Goal: Check status: Check status

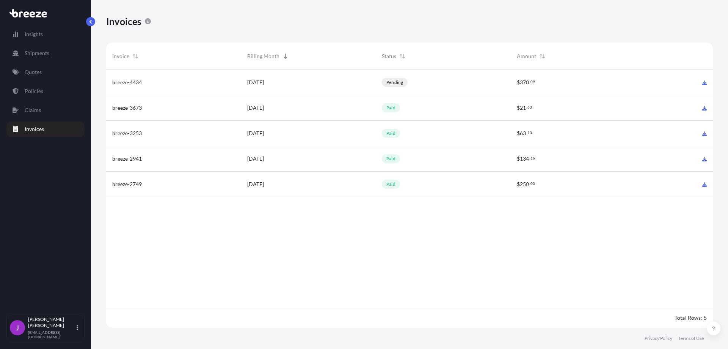
scroll to position [259, 601]
drag, startPoint x: 146, startPoint y: 83, endPoint x: 112, endPoint y: 82, distance: 34.2
click at [112, 82] on div "breeze-4434" at bounding box center [173, 83] width 123 height 8
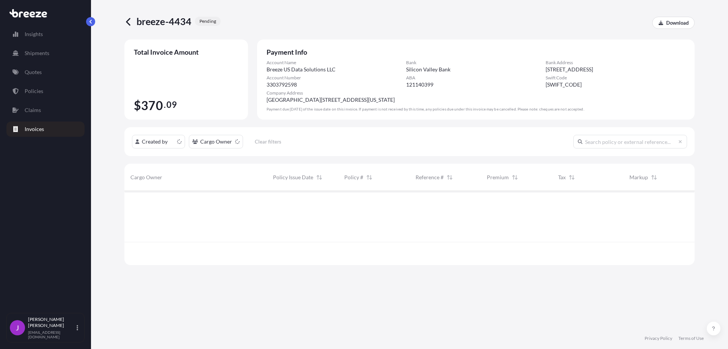
scroll to position [72, 565]
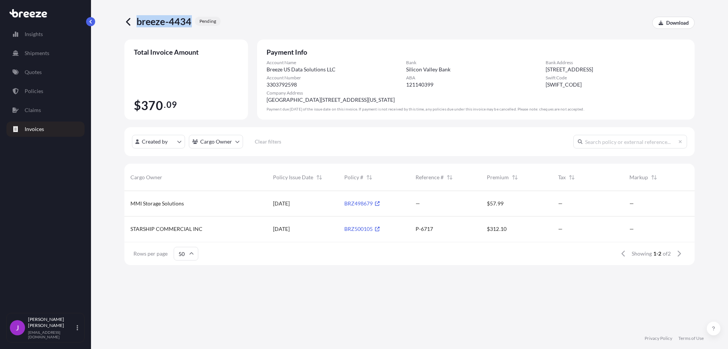
drag, startPoint x: 190, startPoint y: 22, endPoint x: 137, endPoint y: 23, distance: 53.1
click at [137, 23] on div "breeze-4434 pending" at bounding box center [172, 21] width 96 height 12
copy span "breeze-4434"
drag, startPoint x: 339, startPoint y: 239, endPoint x: 374, endPoint y: 243, distance: 35.5
click at [374, 239] on div "BRZ500105" at bounding box center [373, 228] width 71 height 25
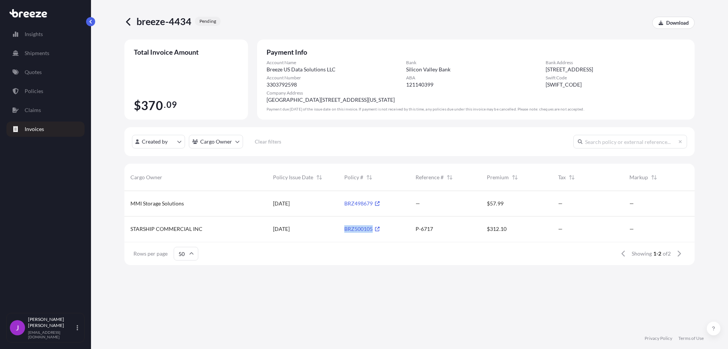
copy link "BRZ500105"
drag, startPoint x: 342, startPoint y: 213, endPoint x: 374, endPoint y: 212, distance: 32.2
click at [374, 212] on div "BRZ498679" at bounding box center [373, 203] width 71 height 25
copy link "BRZ498679"
